Goal: Find specific page/section: Find specific page/section

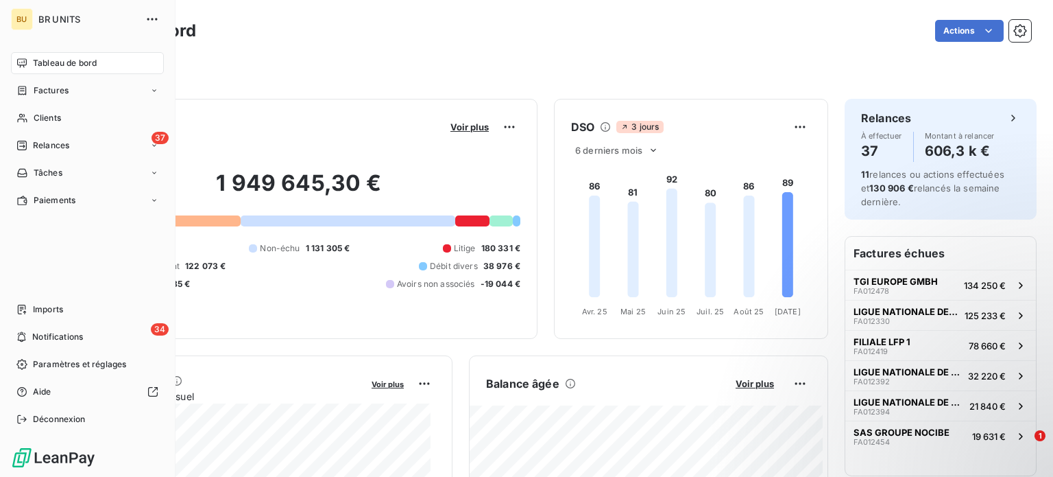
click at [73, 65] on span "Tableau de bord" at bounding box center [65, 63] width 64 height 12
click at [70, 65] on span "Tableau de bord" at bounding box center [65, 63] width 64 height 12
click at [47, 115] on span "Clients" at bounding box center [47, 118] width 27 height 12
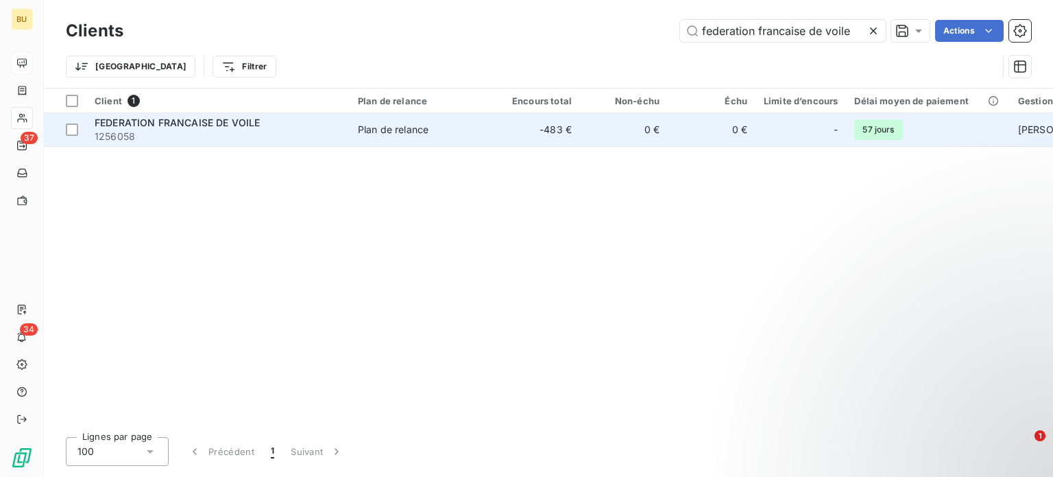
type input "federation francaise de voile"
click at [208, 131] on span "1256058" at bounding box center [218, 137] width 247 height 14
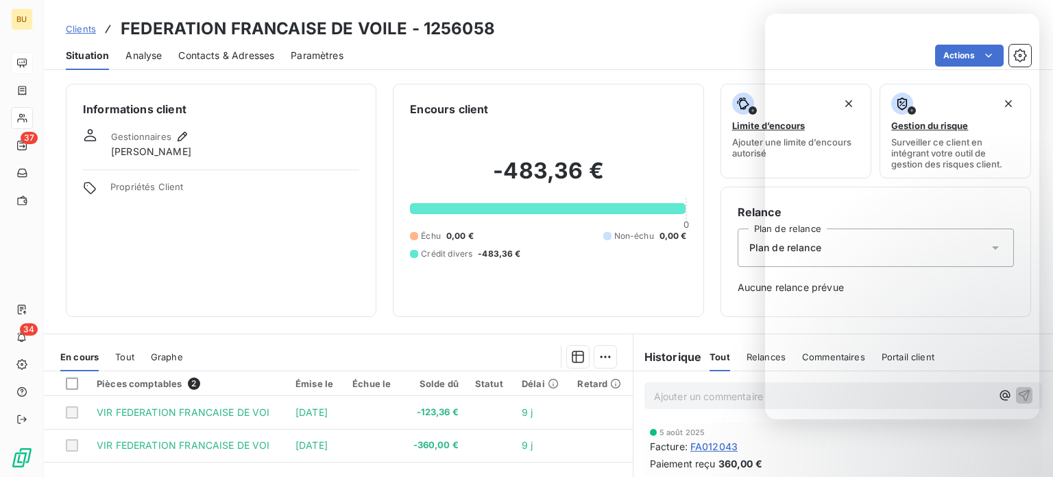
click at [203, 53] on span "Contacts & Adresses" at bounding box center [226, 56] width 96 height 14
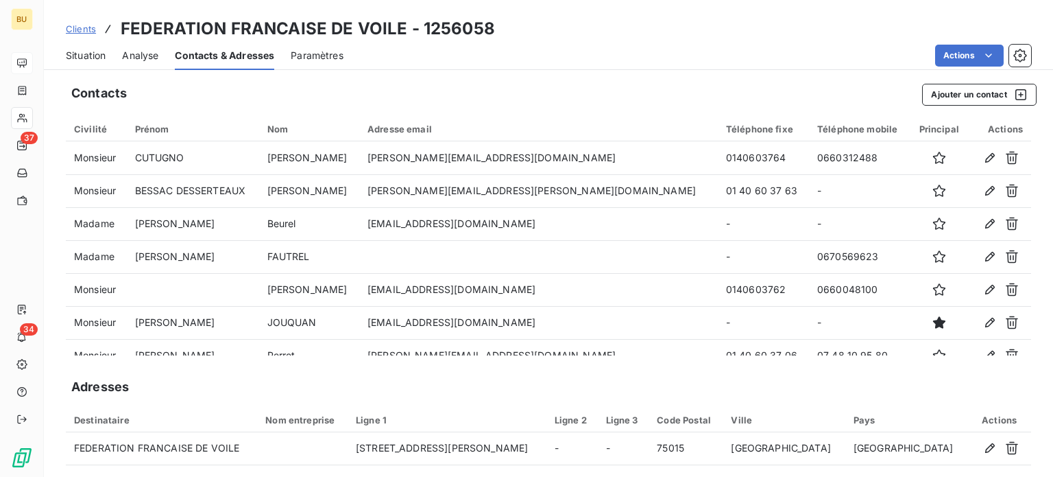
click at [93, 56] on span "Situation" at bounding box center [86, 56] width 40 height 14
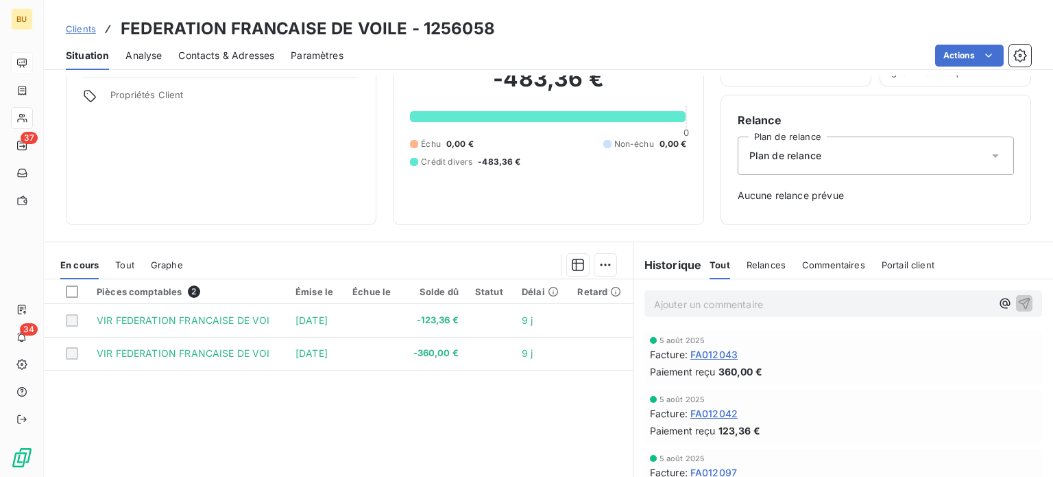
scroll to position [137, 0]
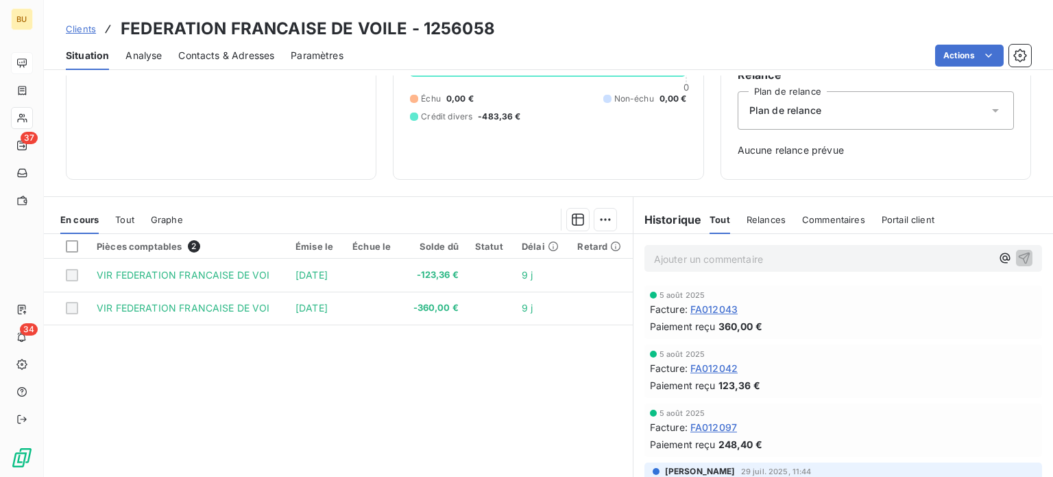
click at [208, 52] on span "Contacts & Adresses" at bounding box center [226, 56] width 96 height 14
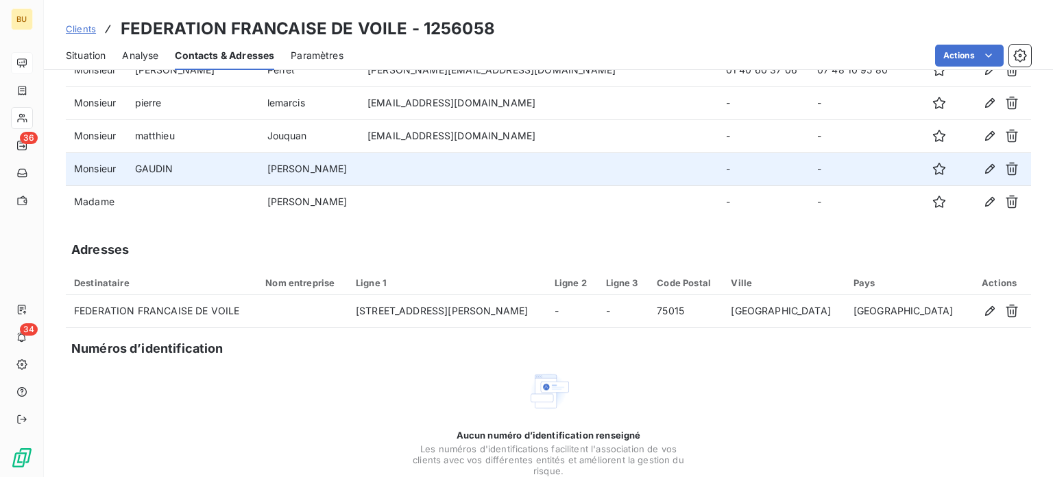
scroll to position [0, 0]
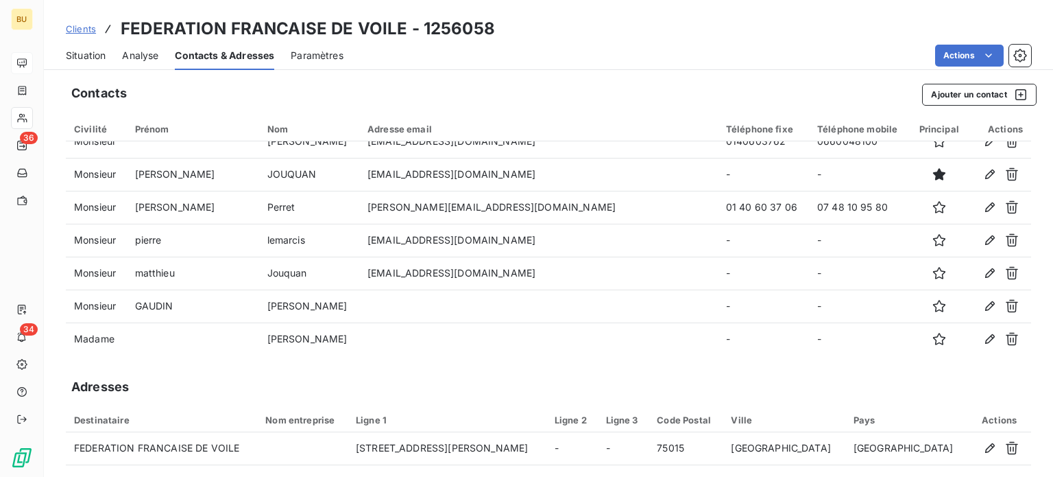
click at [145, 55] on span "Analyse" at bounding box center [140, 56] width 36 height 14
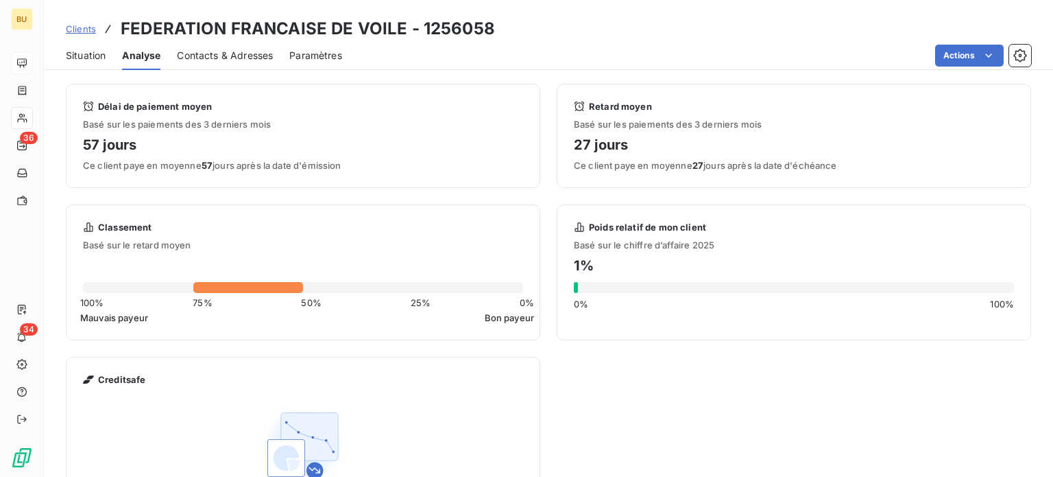
click at [148, 56] on span "Analyse" at bounding box center [141, 56] width 38 height 14
click at [82, 55] on span "Situation" at bounding box center [86, 56] width 40 height 14
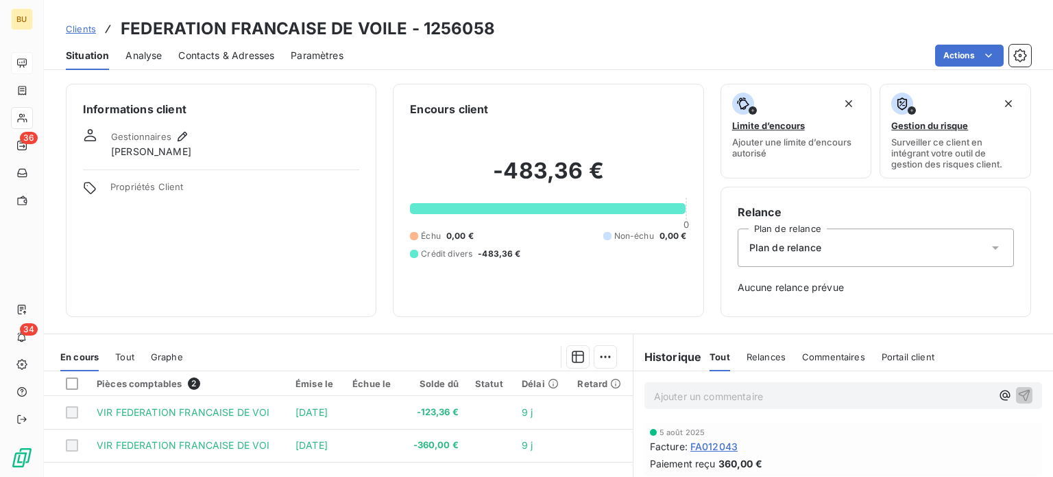
click at [680, 398] on p "Ajouter un commentaire ﻿" at bounding box center [822, 395] width 337 height 17
click at [1018, 396] on icon "button" at bounding box center [1025, 394] width 14 height 14
